Goal: Navigation & Orientation: Find specific page/section

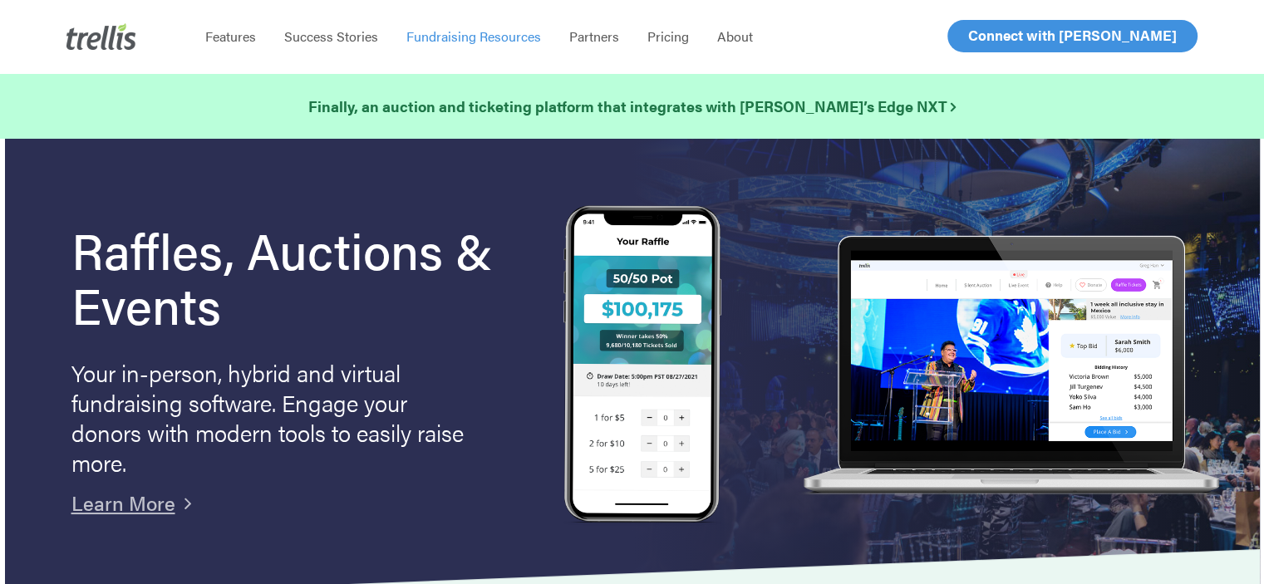
click at [453, 41] on span "Fundraising Resources" at bounding box center [473, 36] width 135 height 19
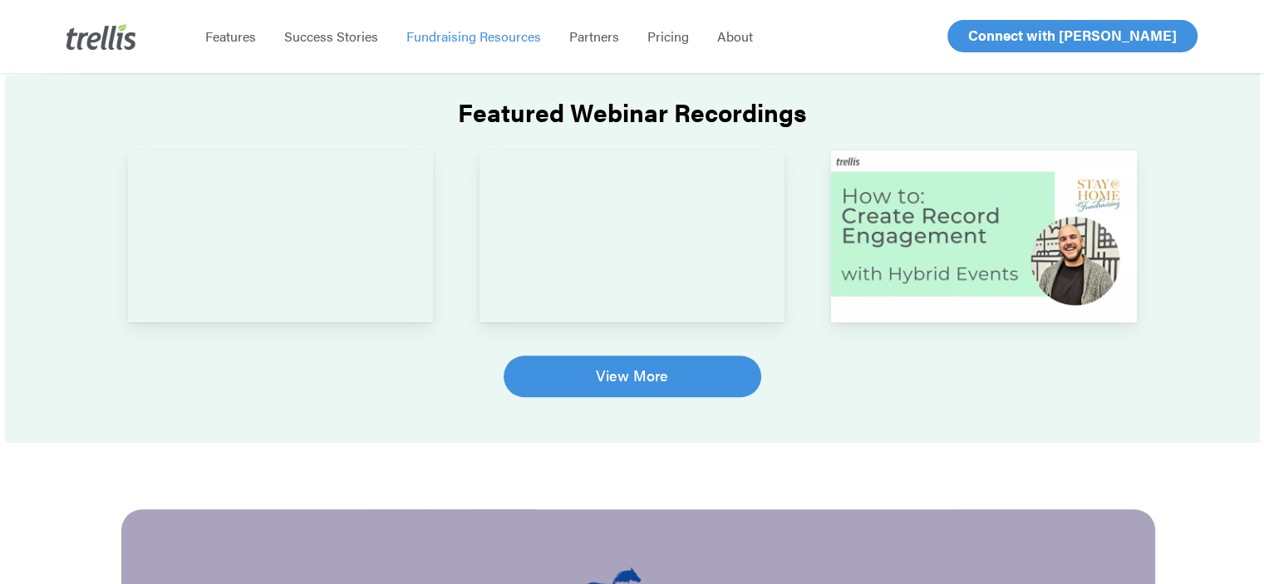
scroll to position [1253, 0]
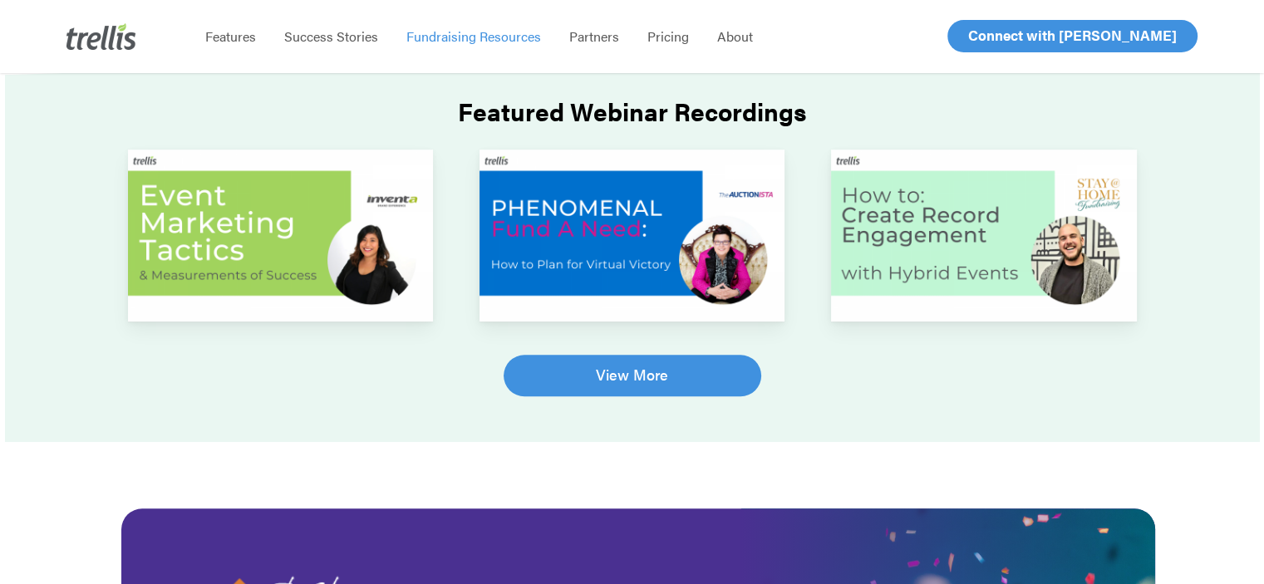
click at [349, 312] on img at bounding box center [281, 236] width 306 height 172
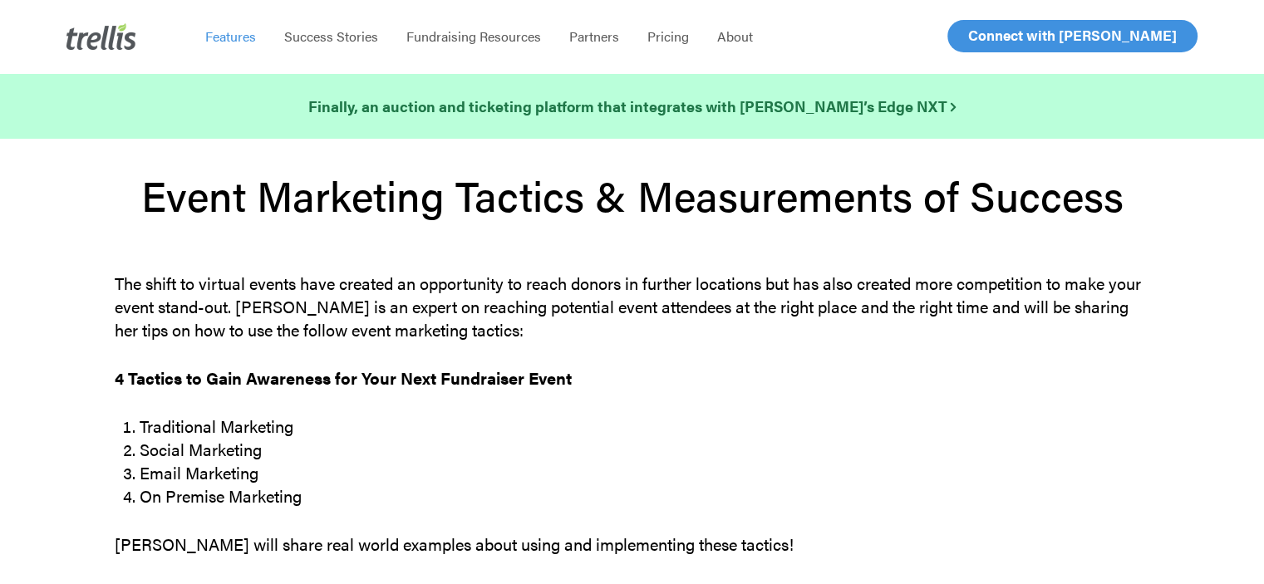
click at [236, 37] on span "Features" at bounding box center [230, 36] width 51 height 19
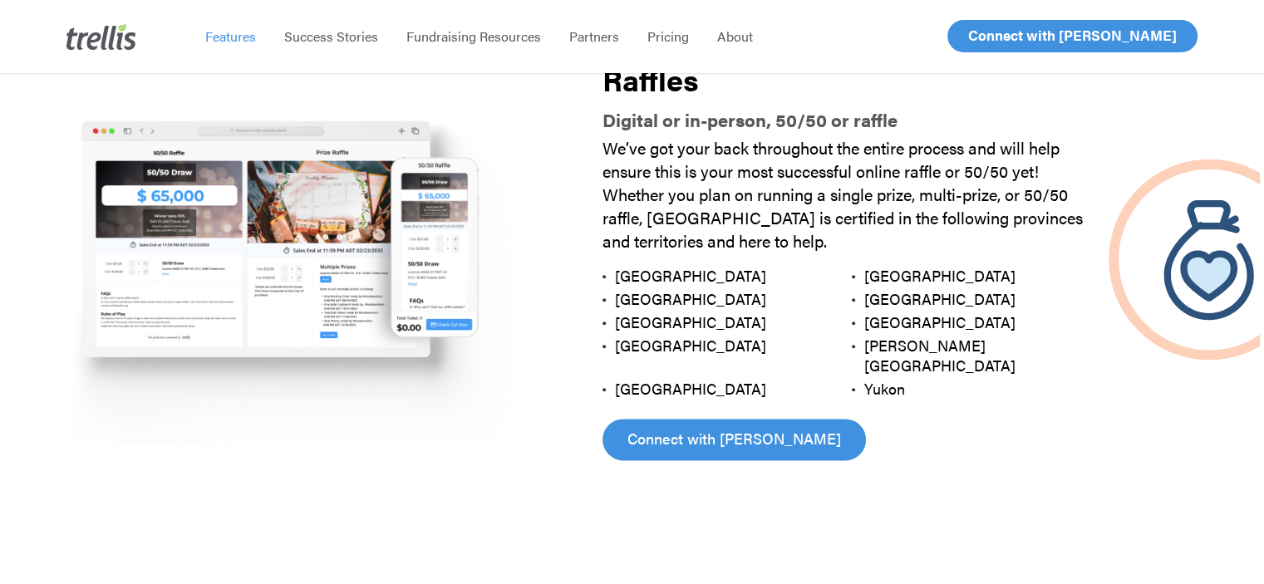
scroll to position [1958, 0]
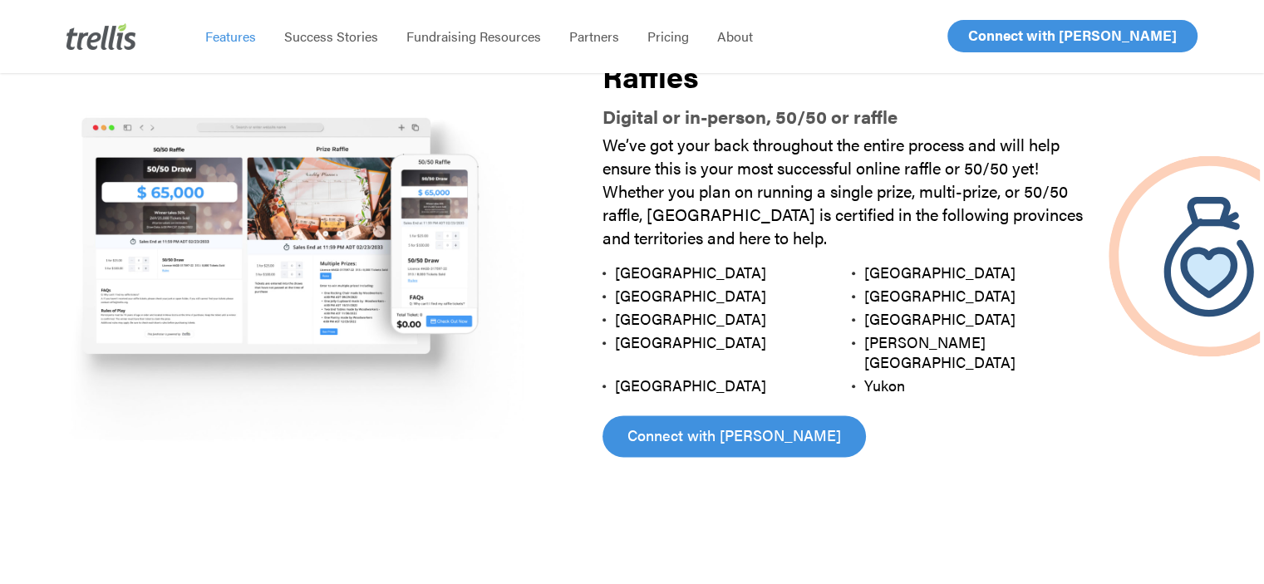
click at [221, 301] on img at bounding box center [287, 256] width 565 height 376
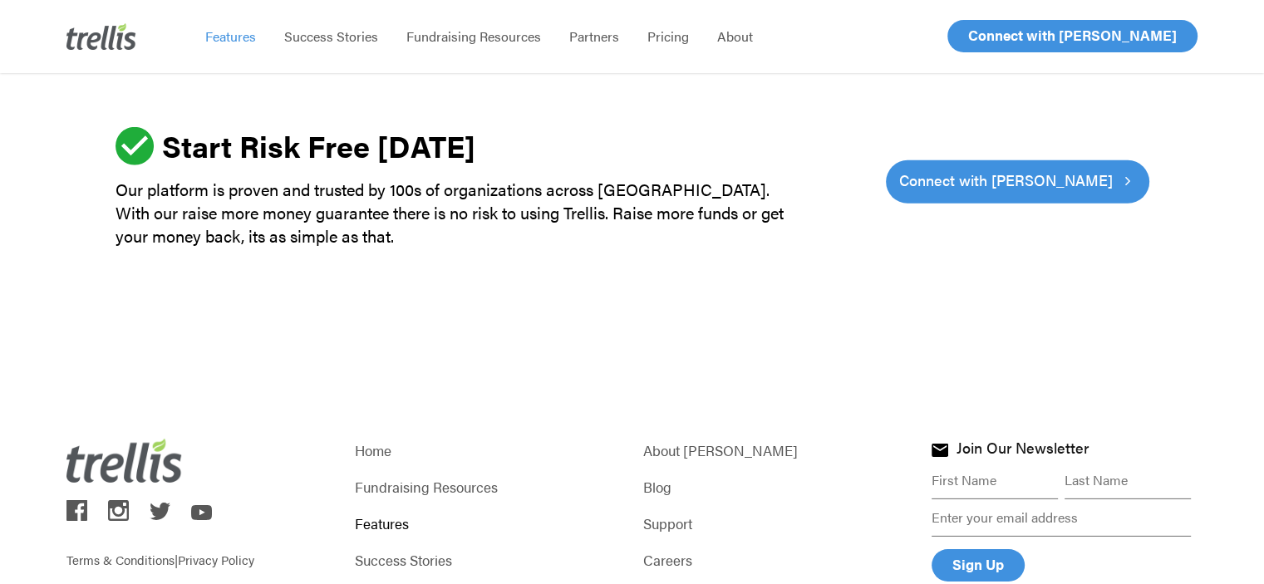
scroll to position [5142, 0]
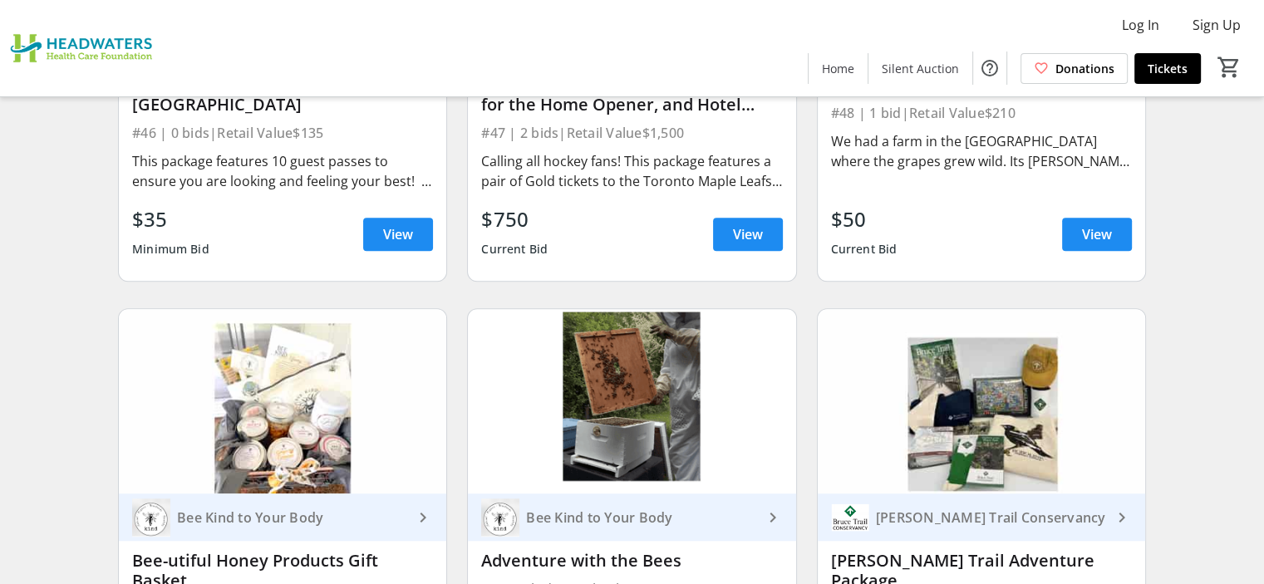
scroll to position [7445, 0]
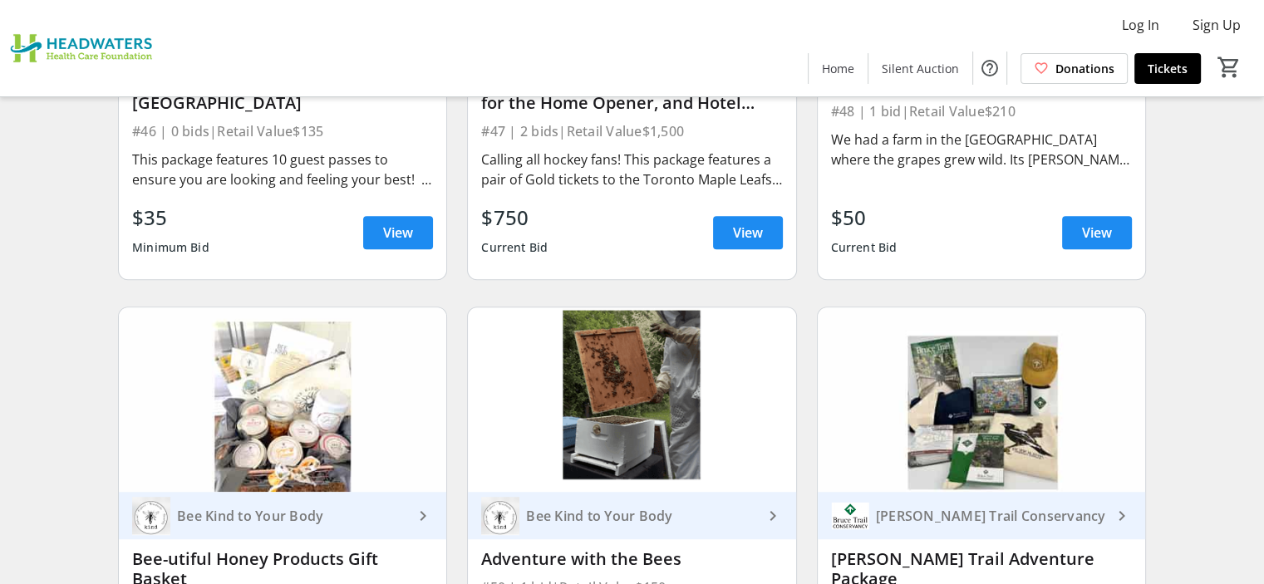
click at [61, 50] on img at bounding box center [84, 48] width 148 height 83
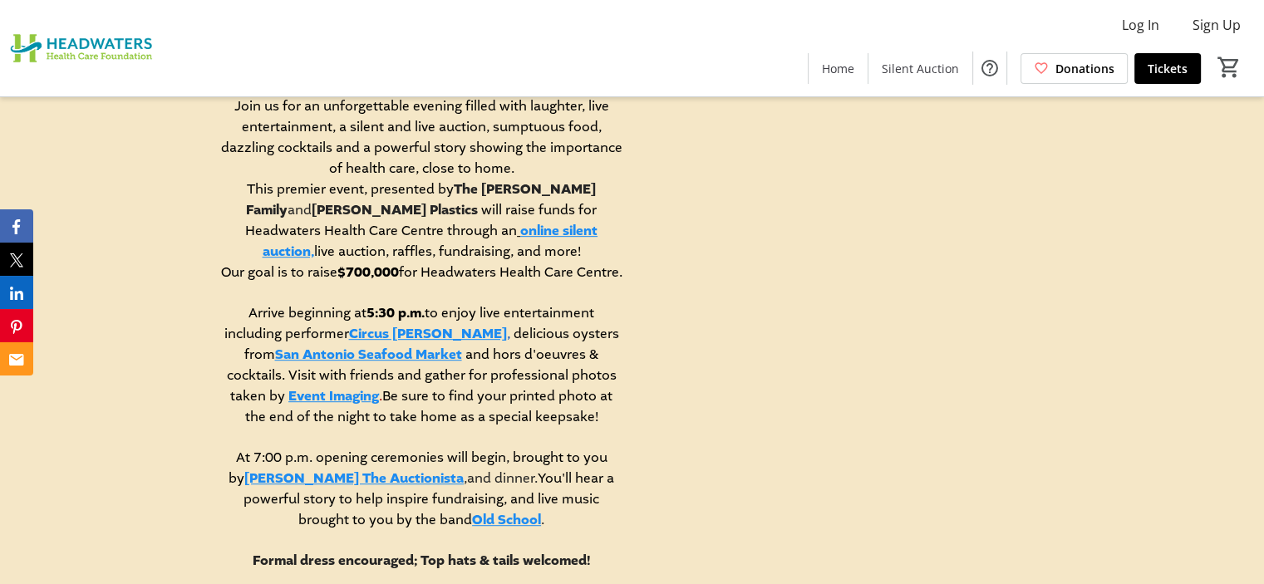
scroll to position [788, 0]
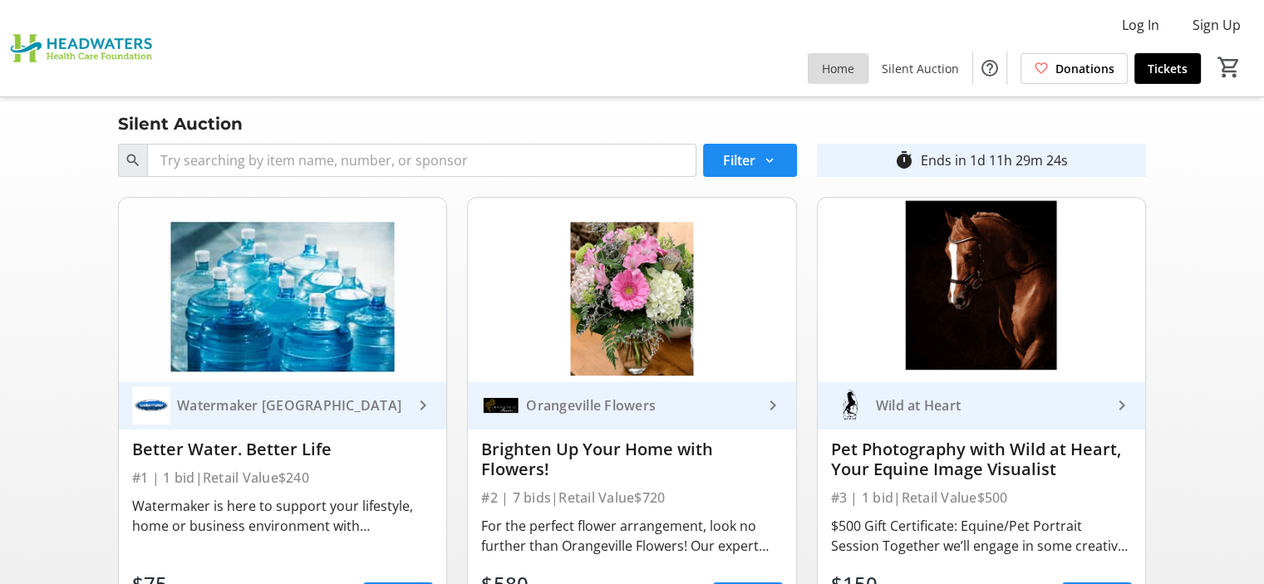
click at [838, 66] on span "Home" at bounding box center [838, 68] width 32 height 17
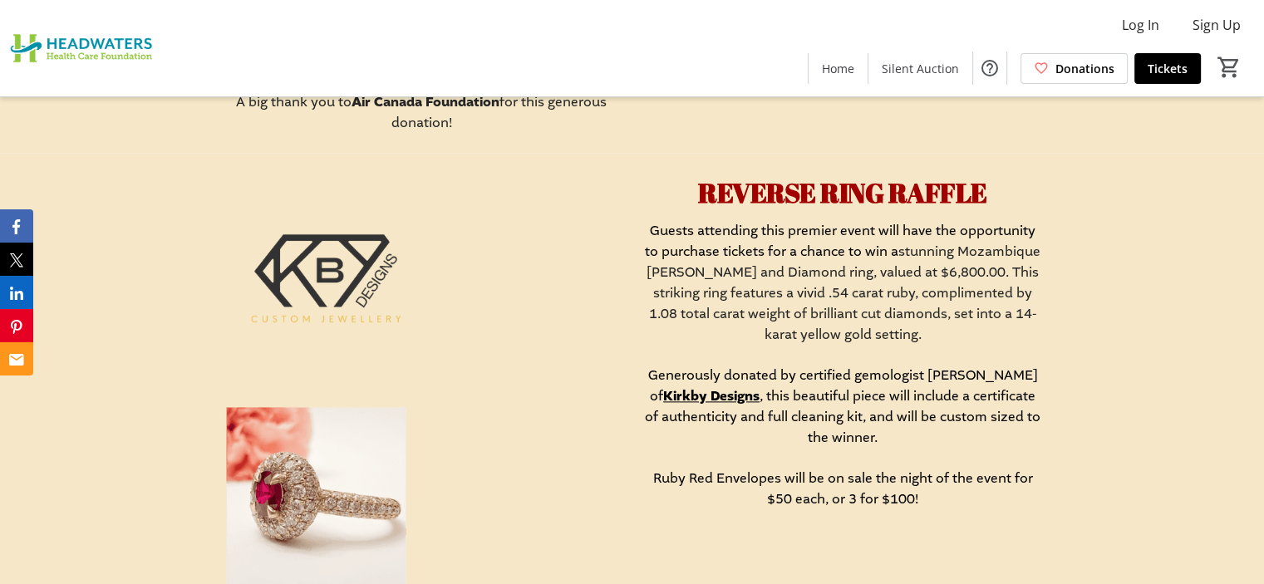
scroll to position [2076, 0]
